Goal: Find specific page/section: Find specific page/section

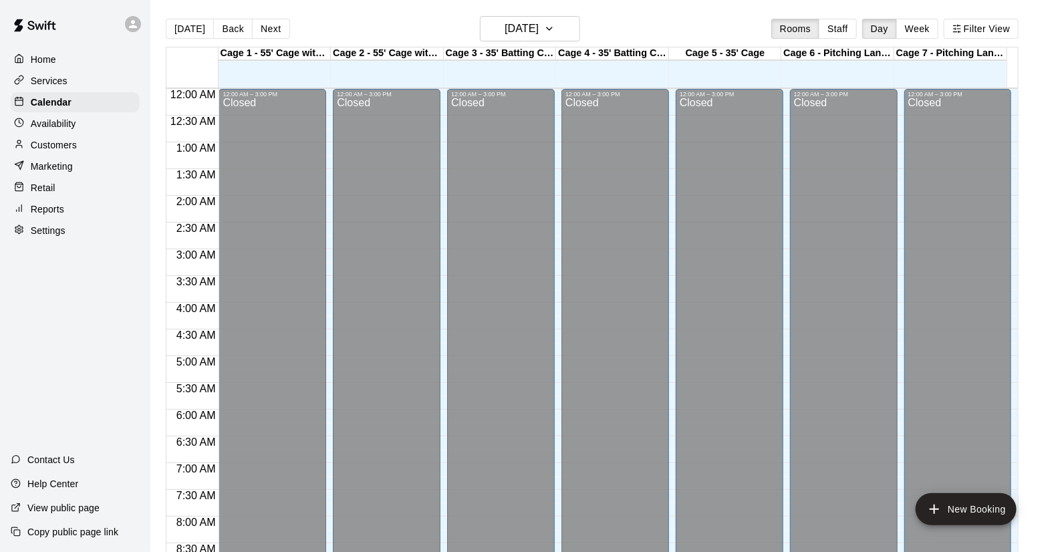
scroll to position [763, 0]
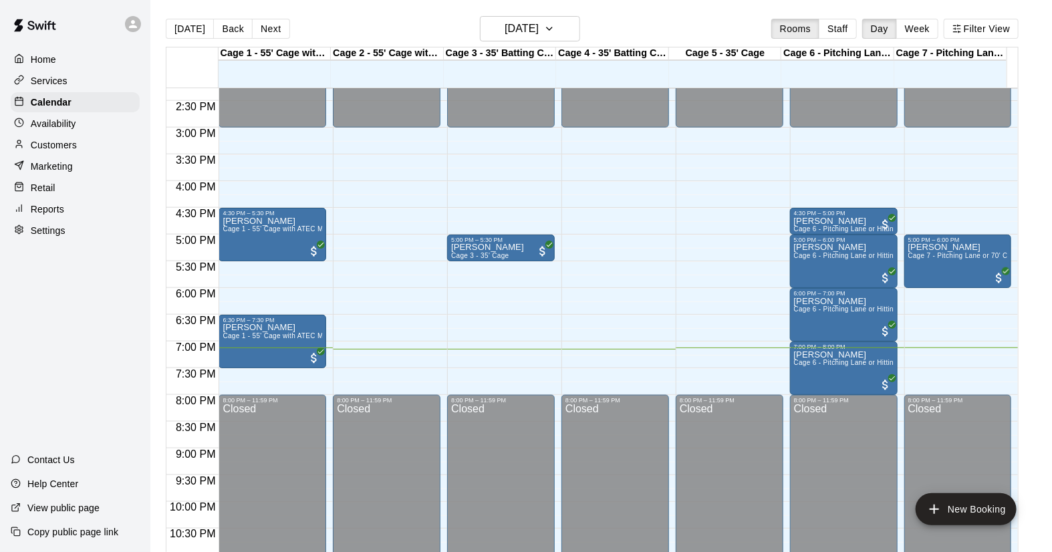
click at [60, 84] on p "Services" at bounding box center [49, 80] width 37 height 13
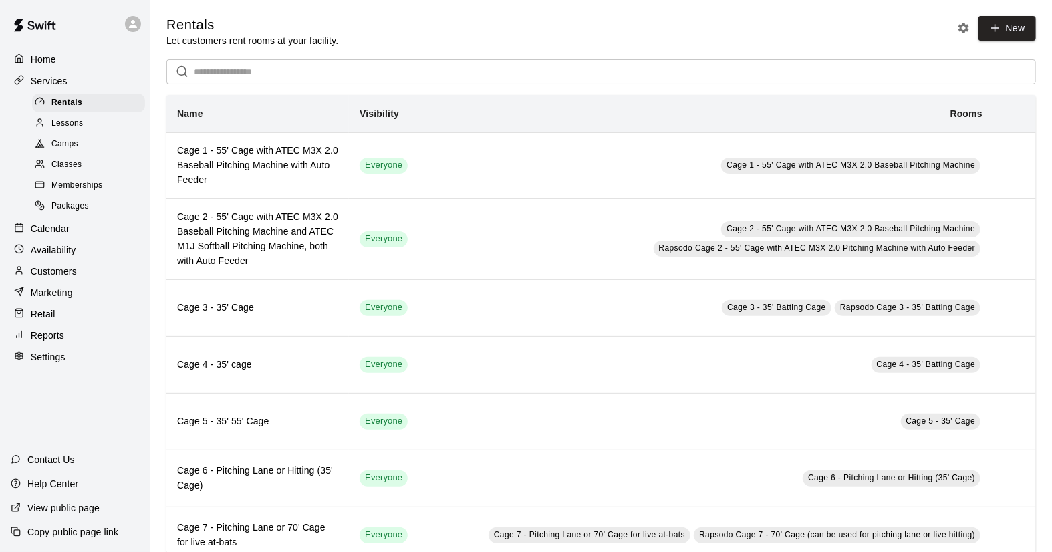
click at [68, 151] on span "Camps" at bounding box center [64, 144] width 27 height 13
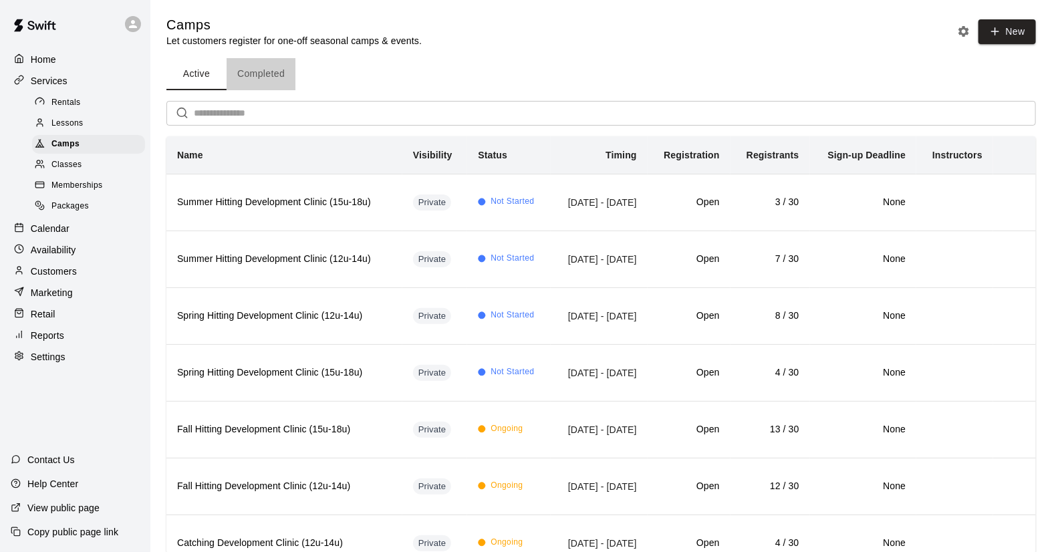
click at [249, 70] on button "Completed" at bounding box center [261, 74] width 69 height 32
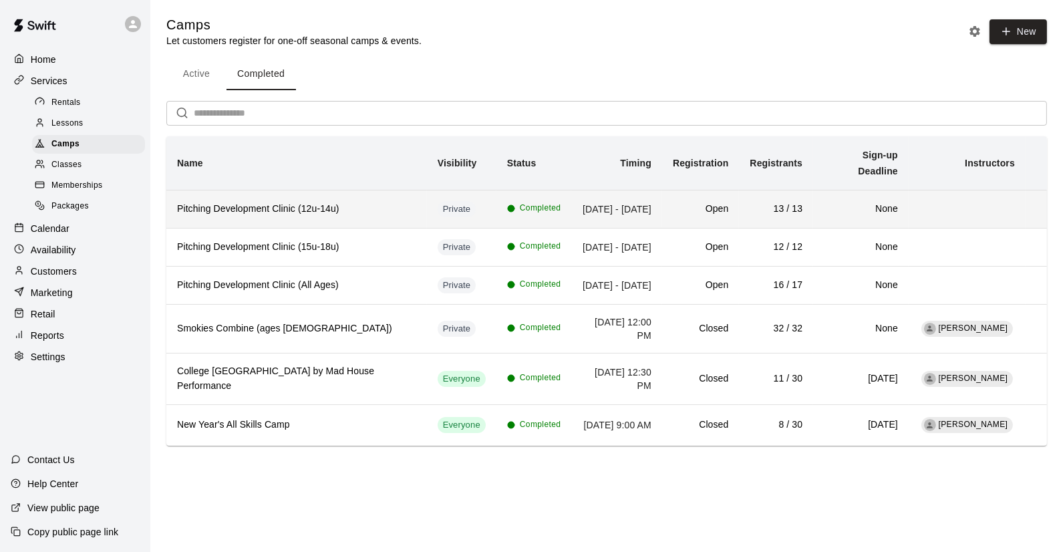
click at [366, 202] on h6 "Pitching Development Clinic (12u-14u)" at bounding box center [296, 209] width 239 height 15
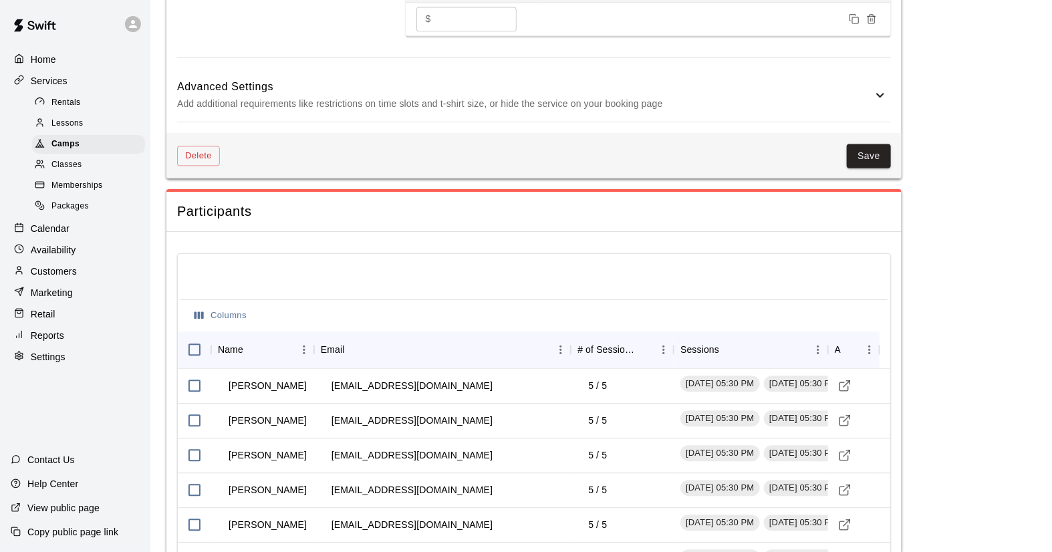
scroll to position [1188, 0]
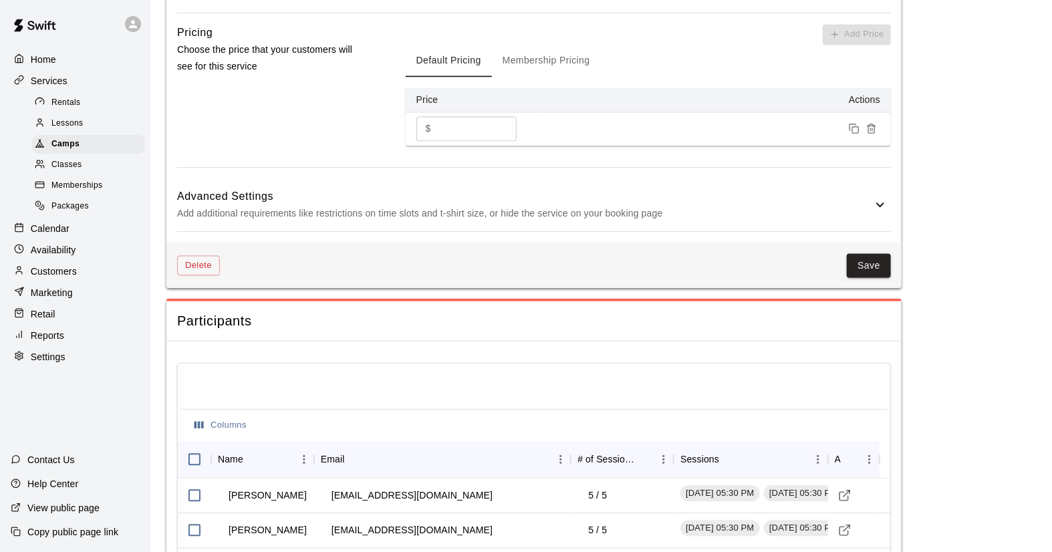
click at [39, 233] on p "Calendar" at bounding box center [50, 228] width 39 height 13
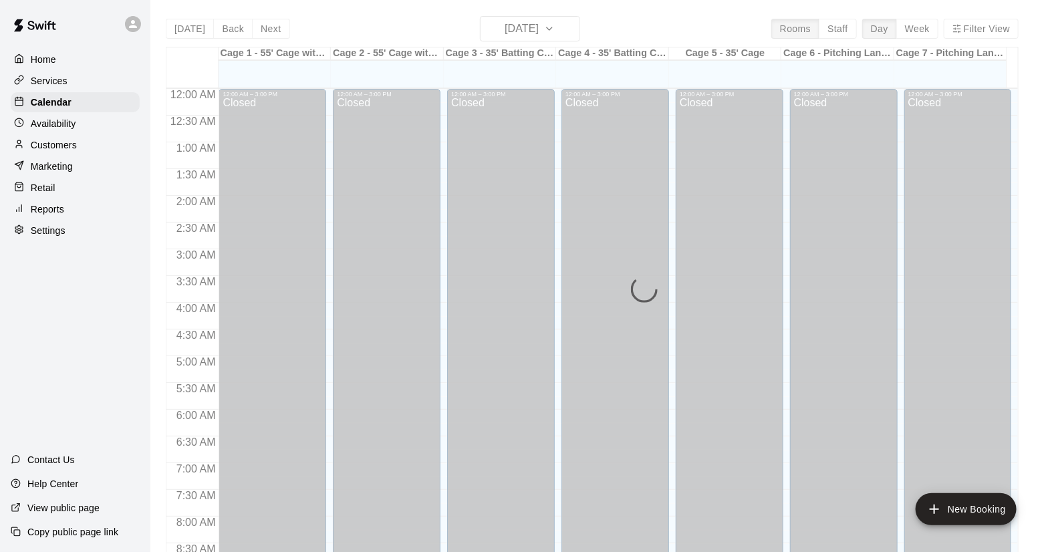
scroll to position [763, 0]
